Goal: Information Seeking & Learning: Learn about a topic

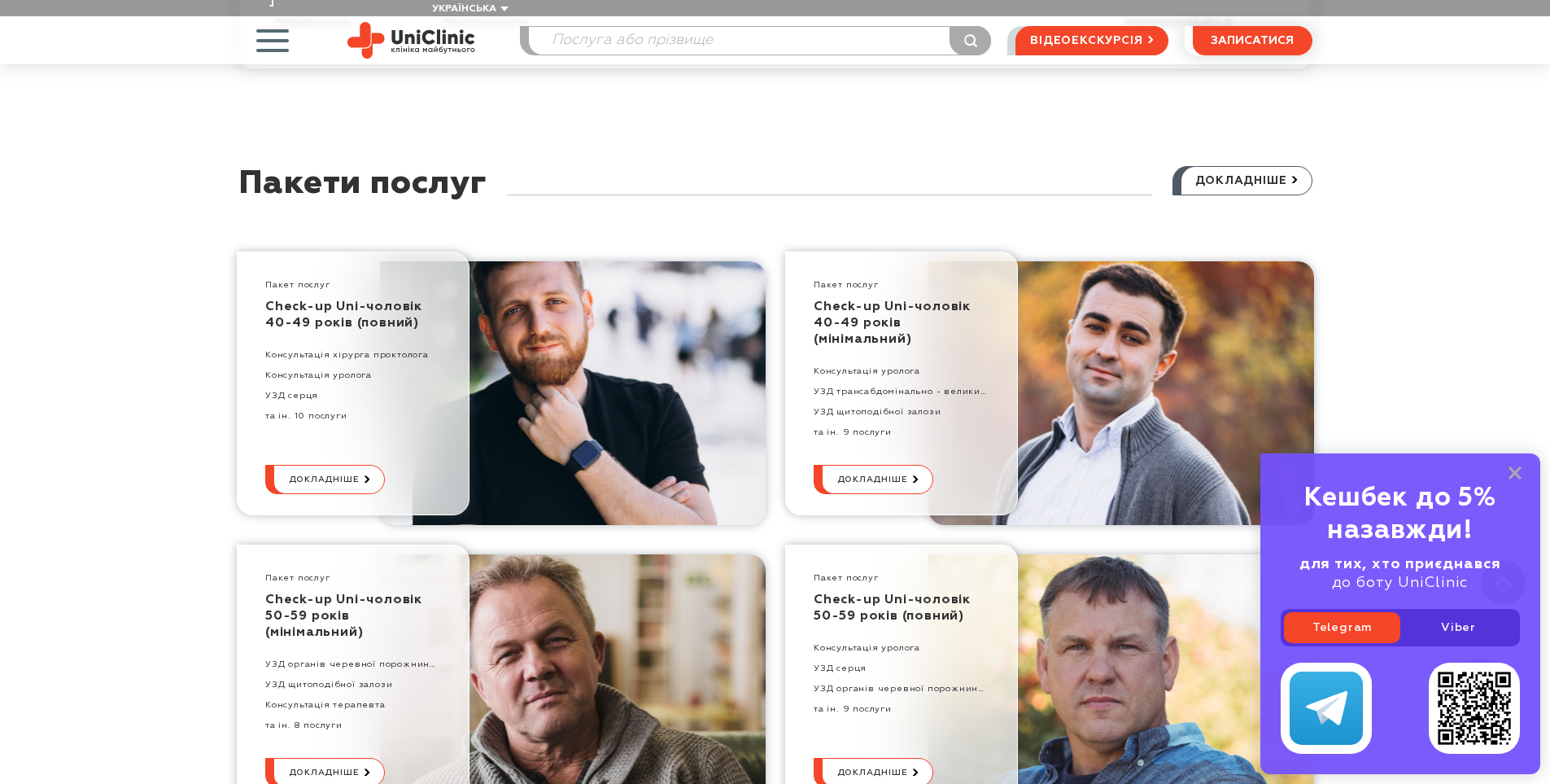
scroll to position [3662, 0]
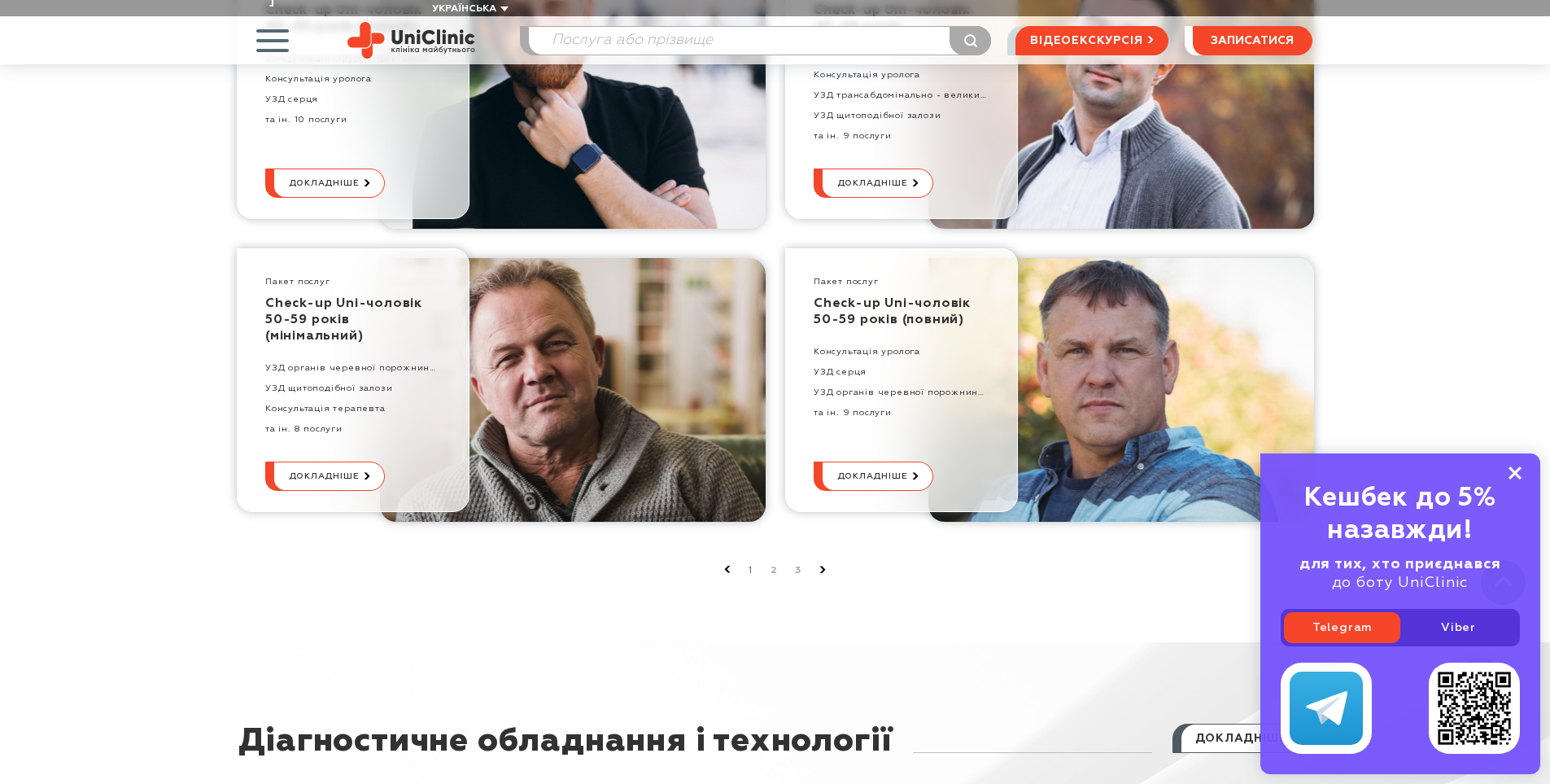
click at [1515, 474] on rect at bounding box center [1515, 473] width 13 height 13
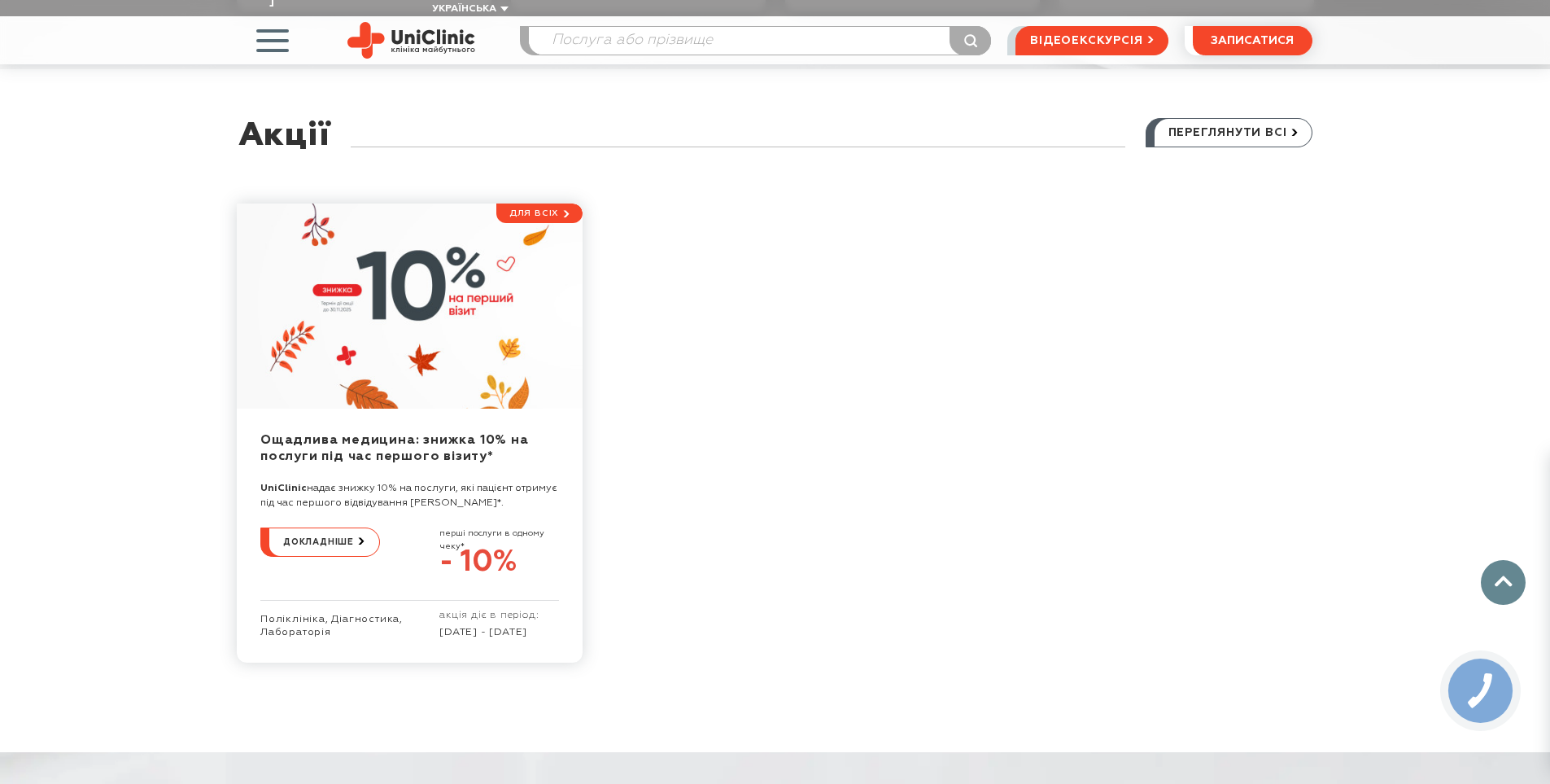
scroll to position [5045, 0]
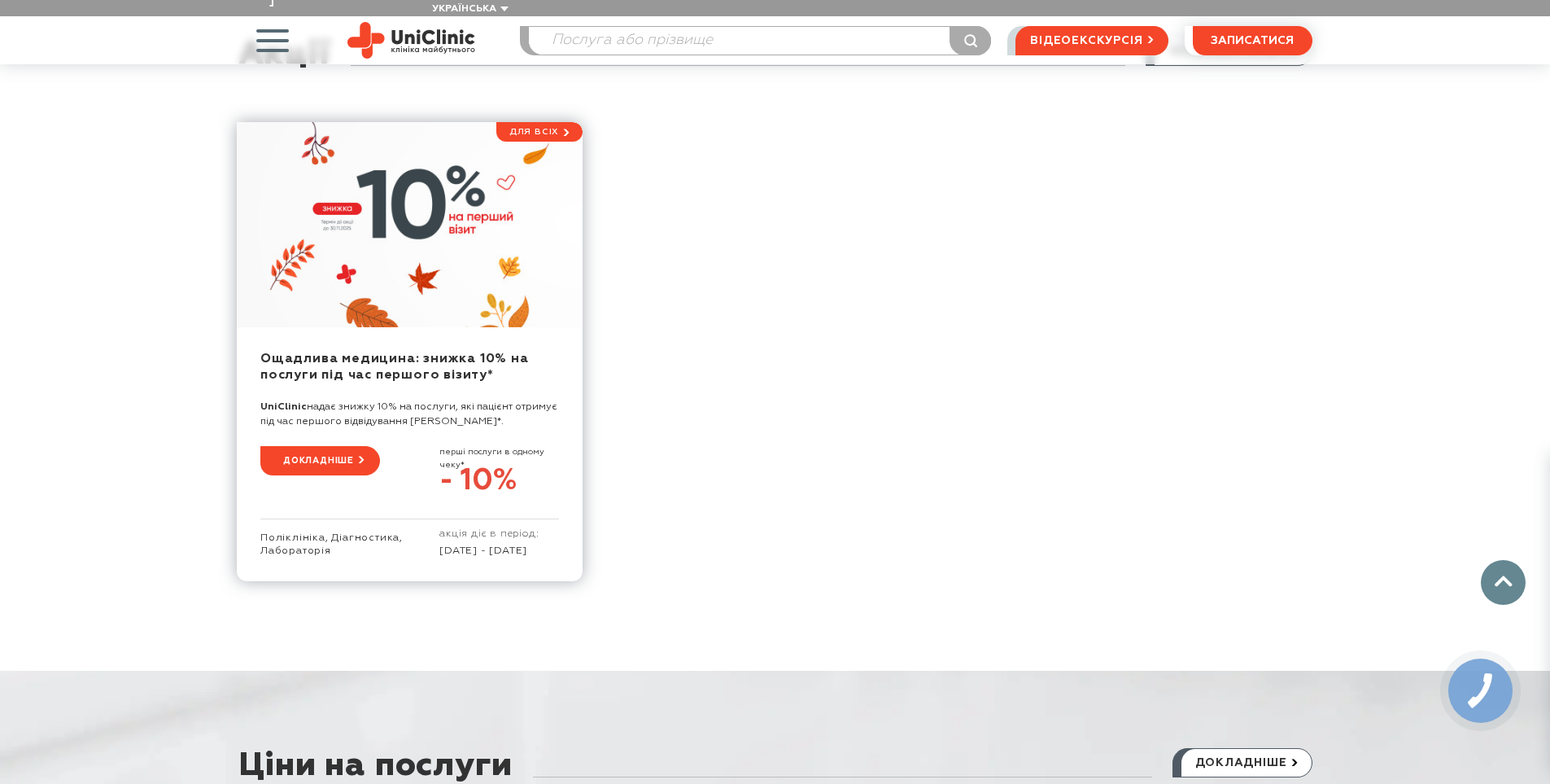
click at [317, 446] on span "докладніше" at bounding box center [319, 460] width 71 height 28
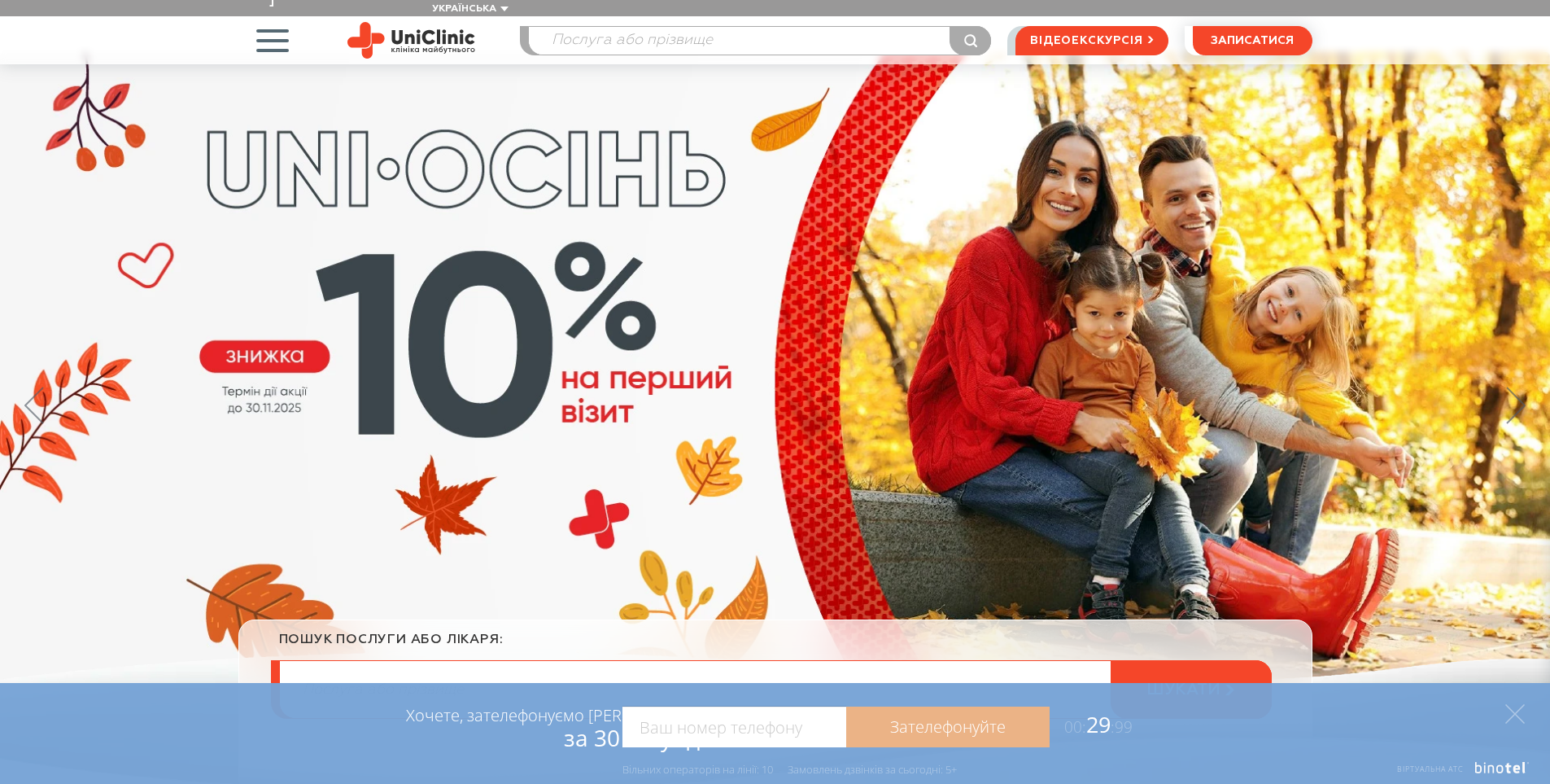
scroll to position [0, 0]
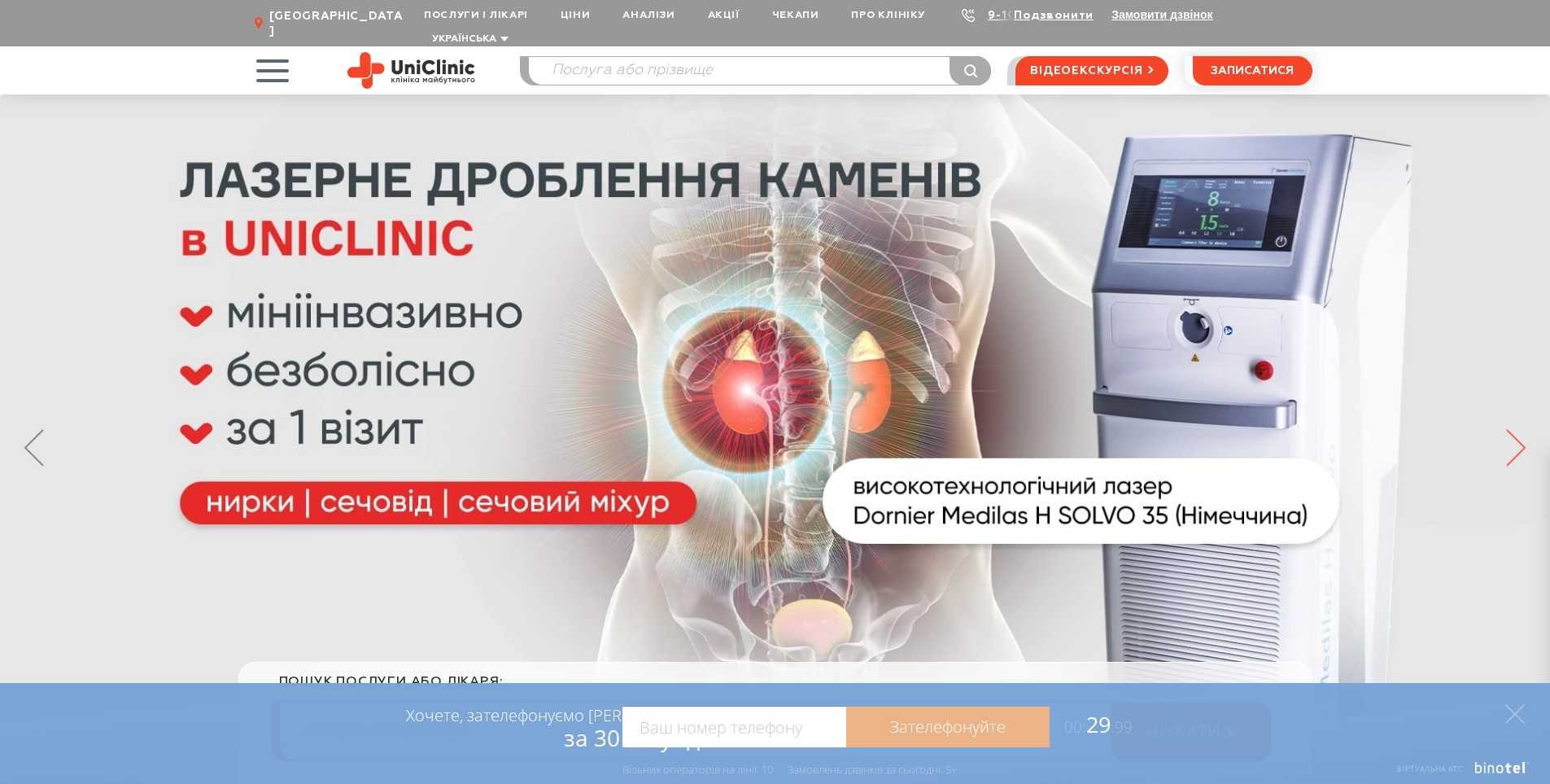
click at [1506, 429] on icon at bounding box center [1515, 447] width 19 height 37
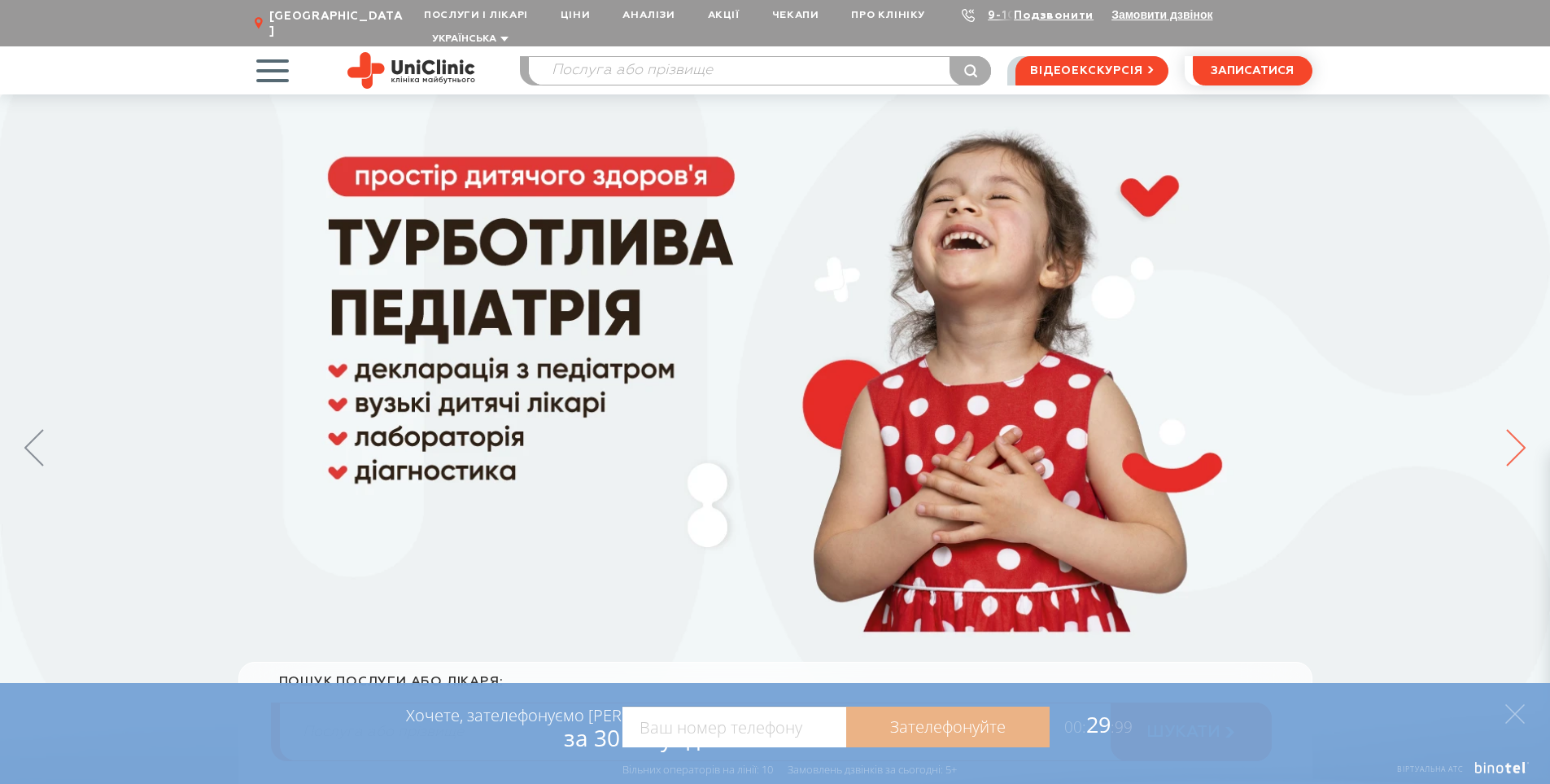
click at [1506, 429] on icon at bounding box center [1515, 447] width 19 height 37
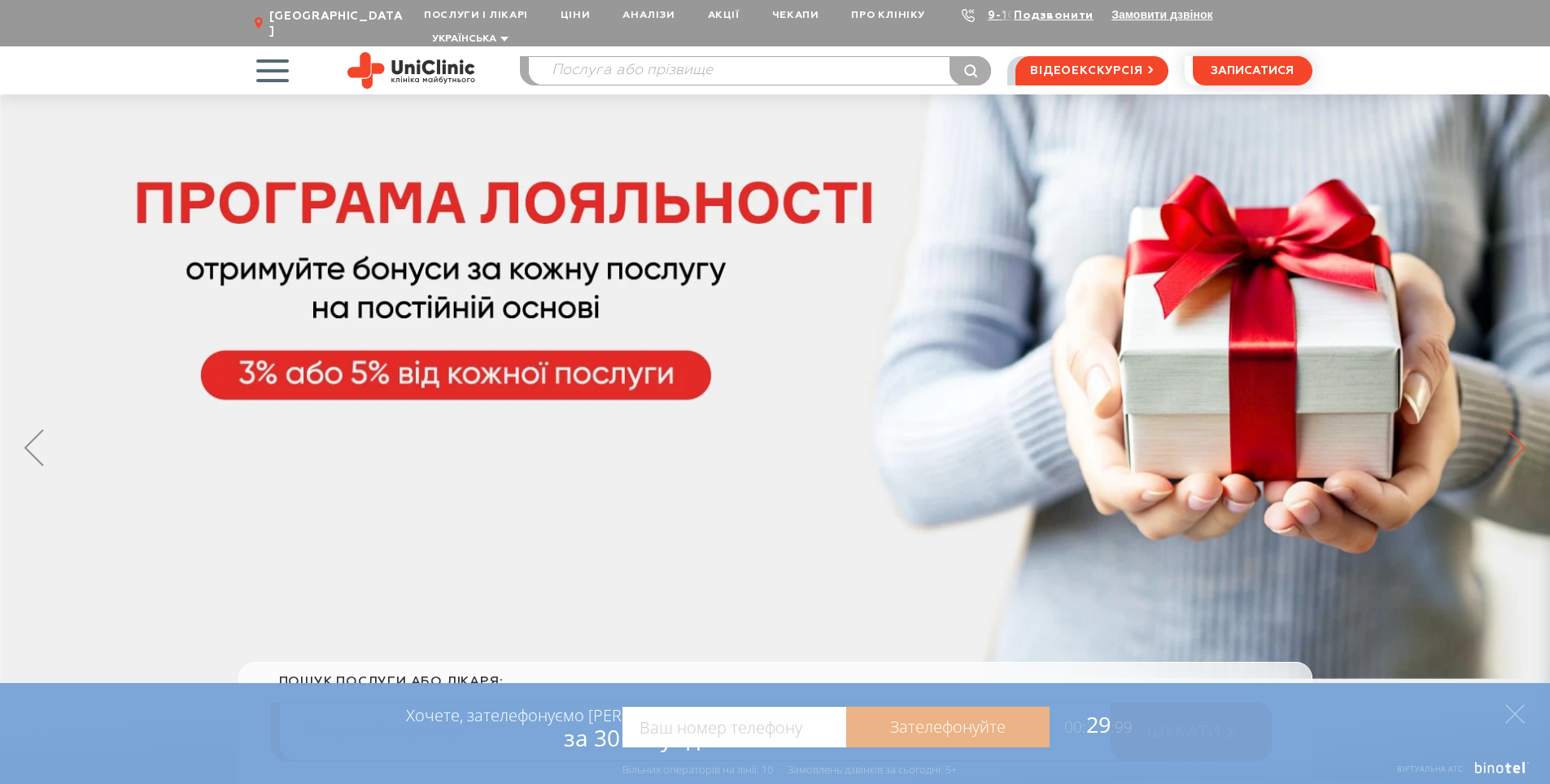
click at [1506, 429] on icon at bounding box center [1515, 447] width 19 height 37
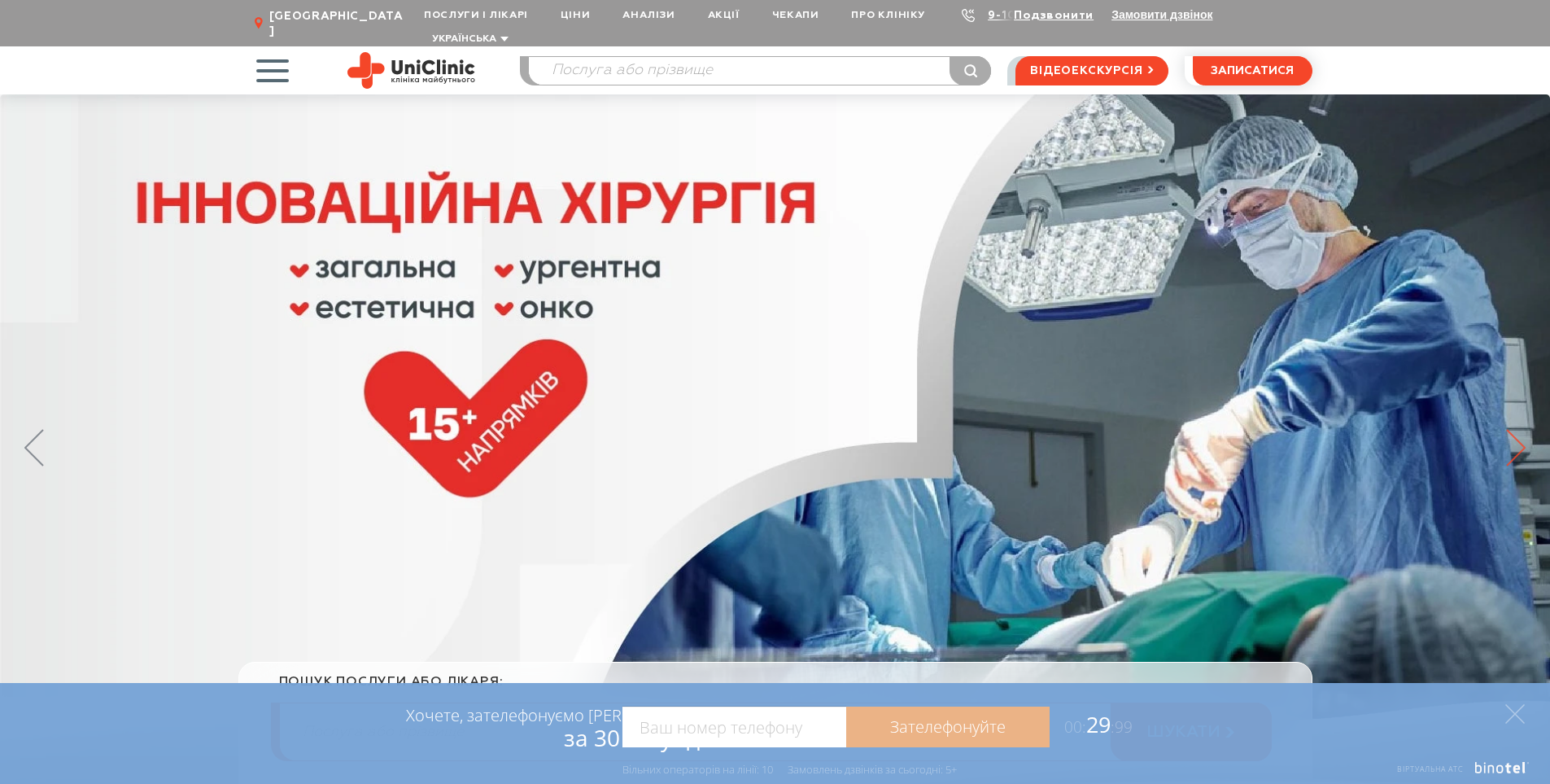
click at [1506, 429] on icon at bounding box center [1515, 447] width 19 height 37
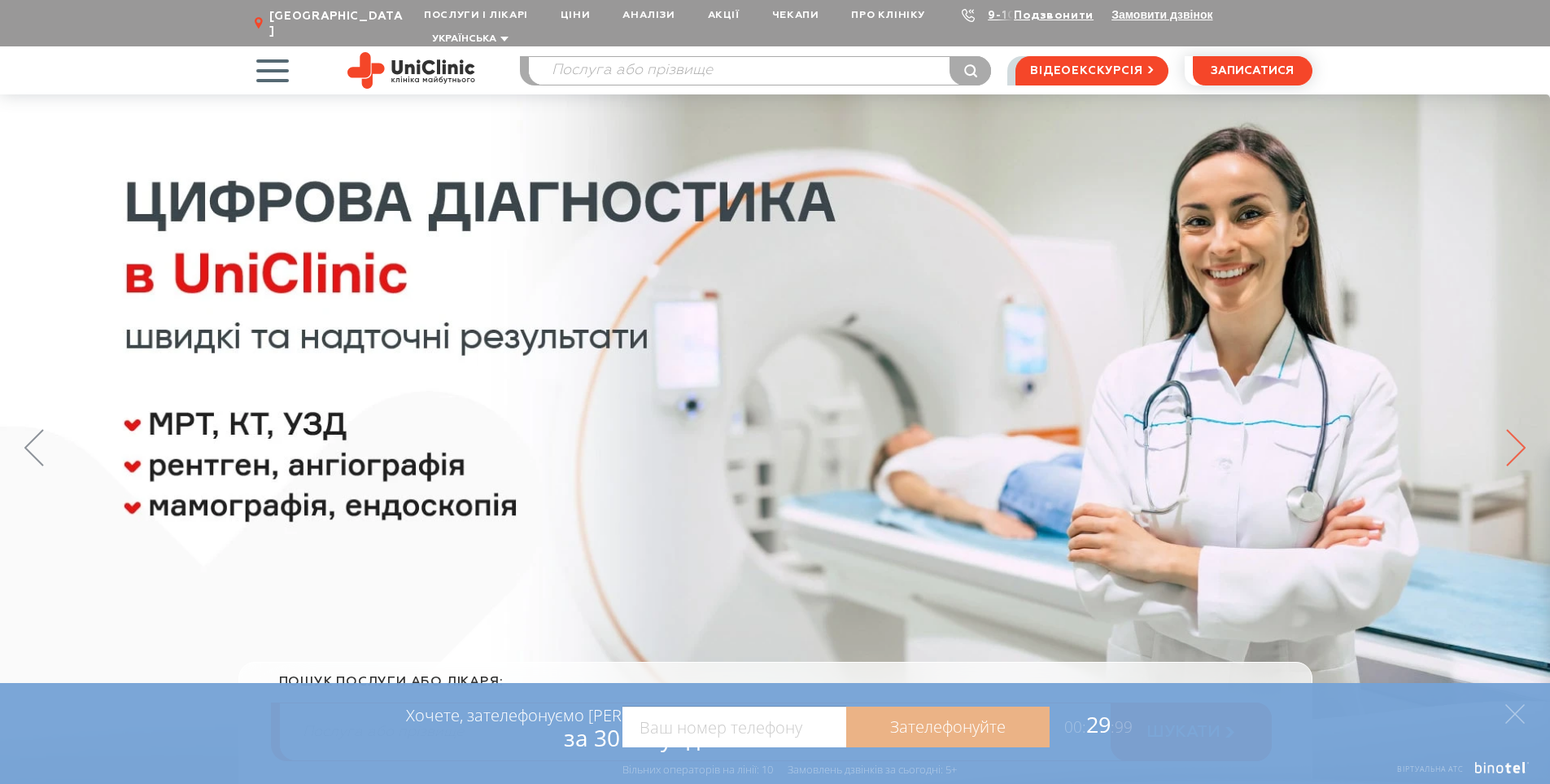
click at [1512, 429] on icon at bounding box center [1515, 447] width 19 height 37
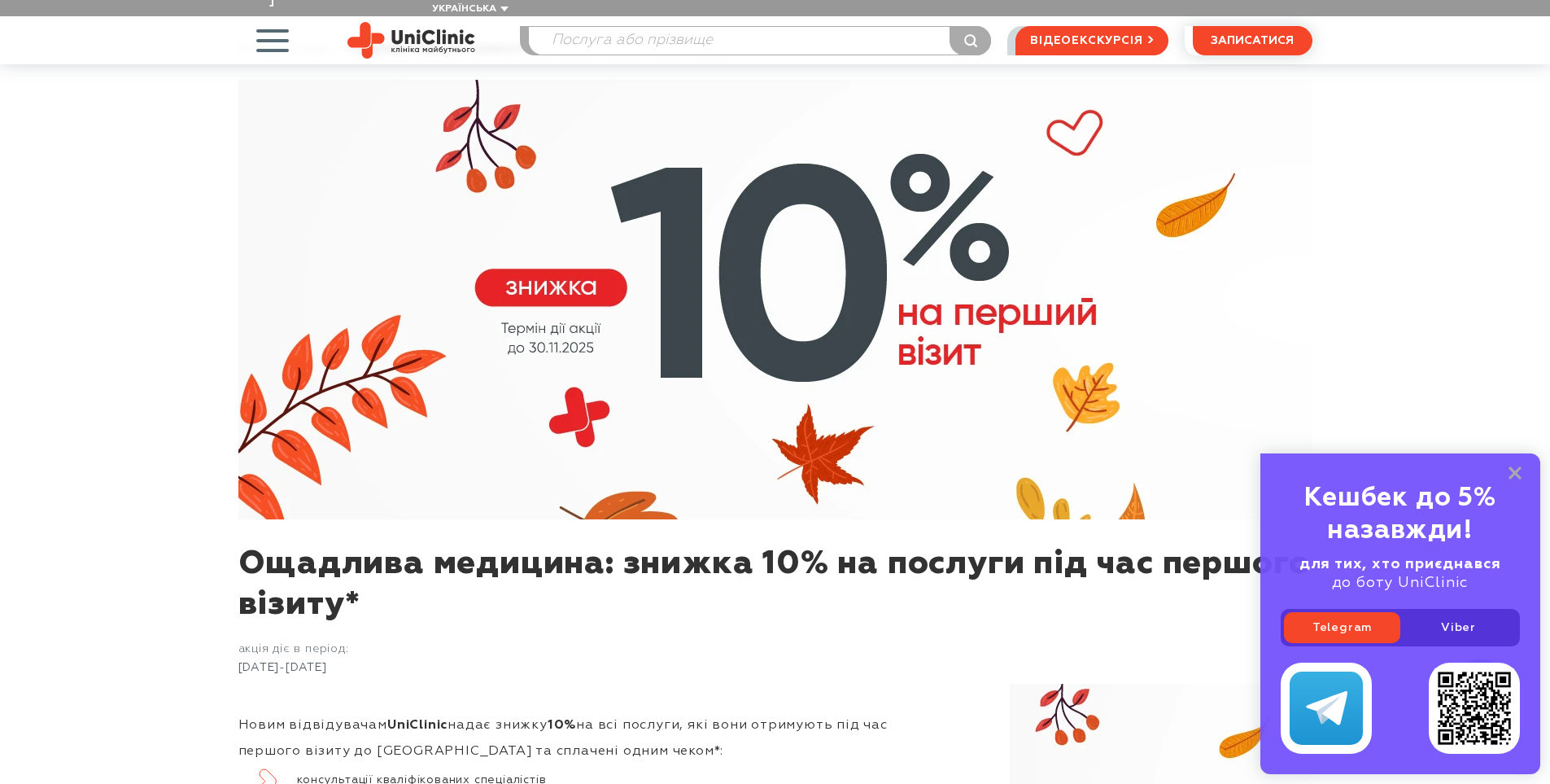
scroll to position [325, 0]
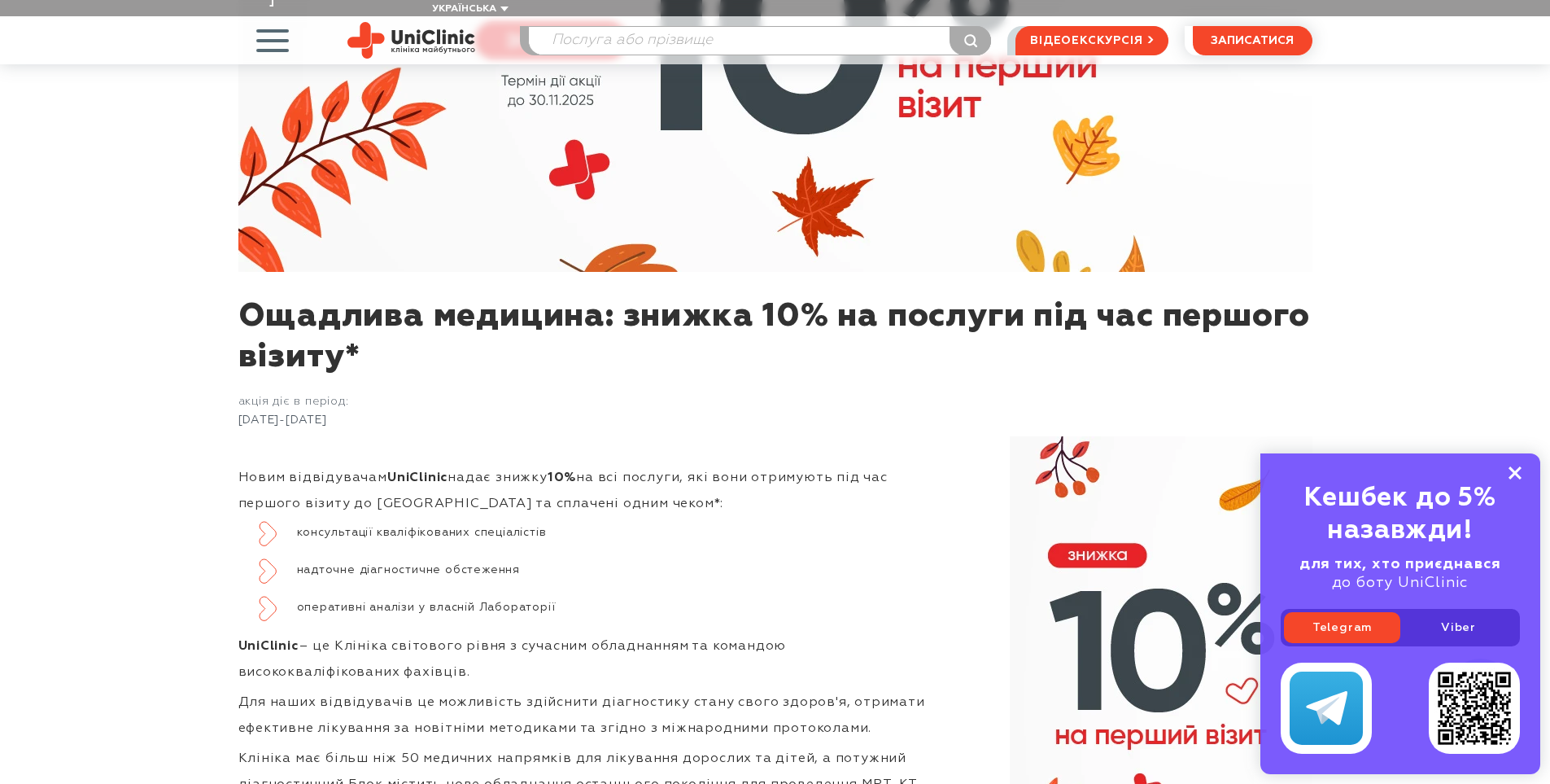
click at [1512, 471] on rect at bounding box center [1515, 473] width 13 height 13
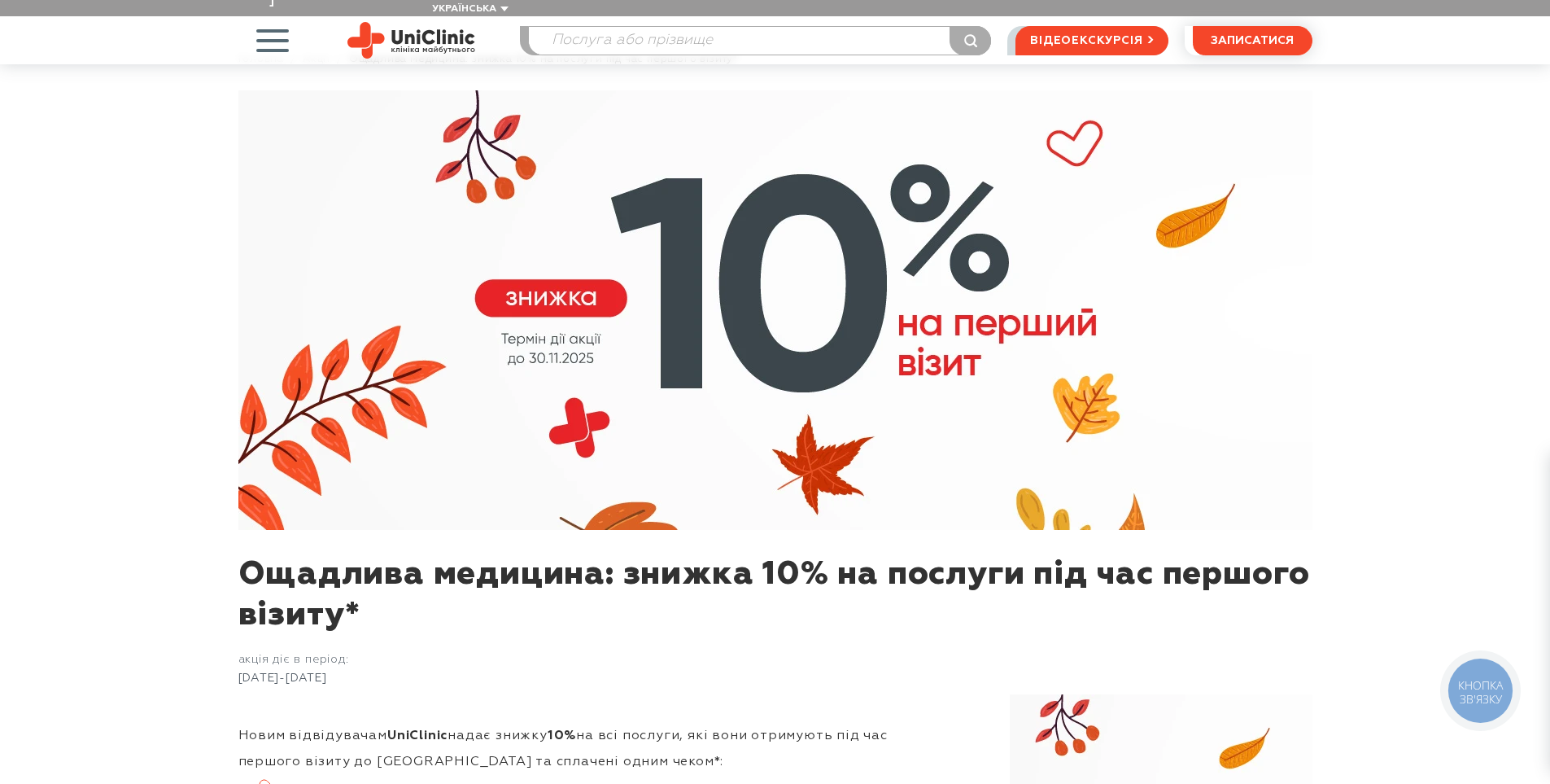
scroll to position [0, 0]
